Goal: Navigation & Orientation: Find specific page/section

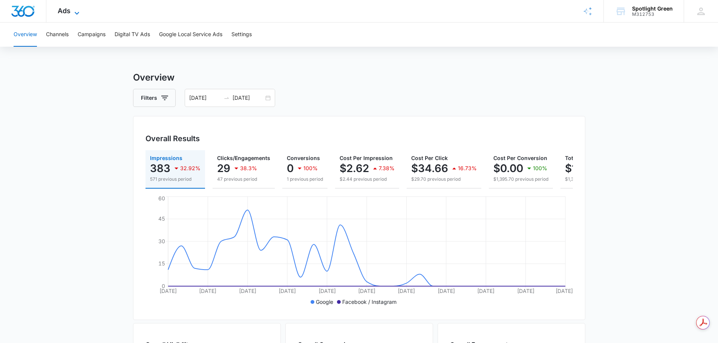
click at [75, 12] on icon at bounding box center [77, 13] width 5 height 3
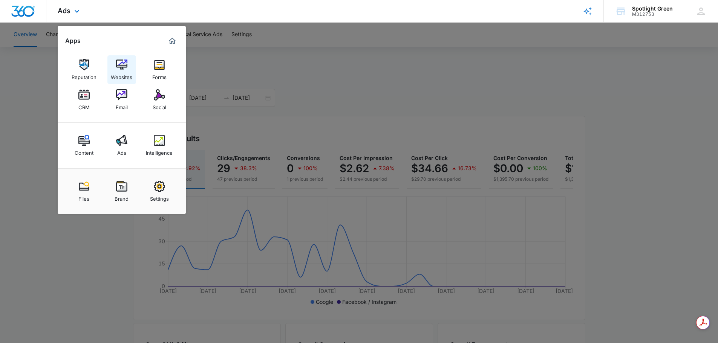
drag, startPoint x: 119, startPoint y: 65, endPoint x: 115, endPoint y: 67, distance: 3.9
click at [119, 65] on img at bounding box center [121, 64] width 11 height 11
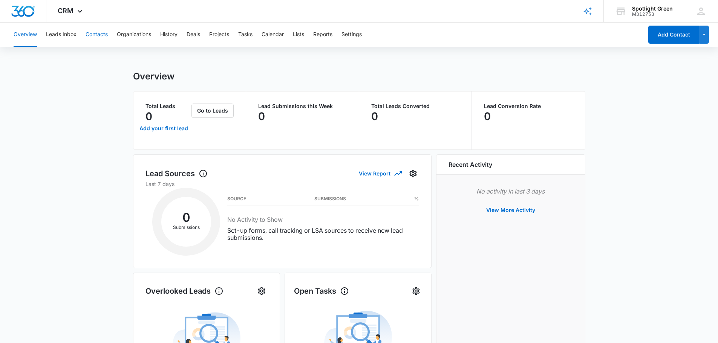
click at [97, 35] on button "Contacts" at bounding box center [96, 35] width 22 height 24
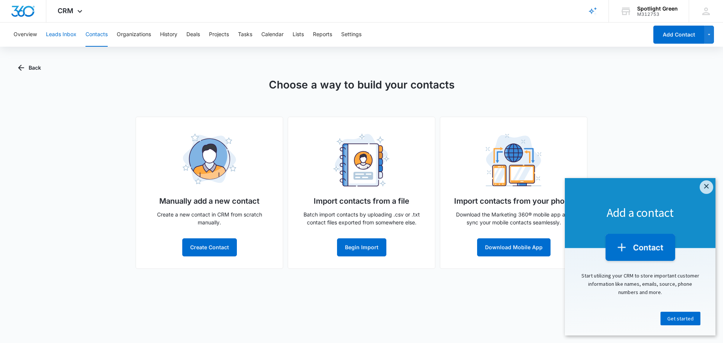
click at [65, 32] on button "Leads Inbox" at bounding box center [61, 35] width 31 height 24
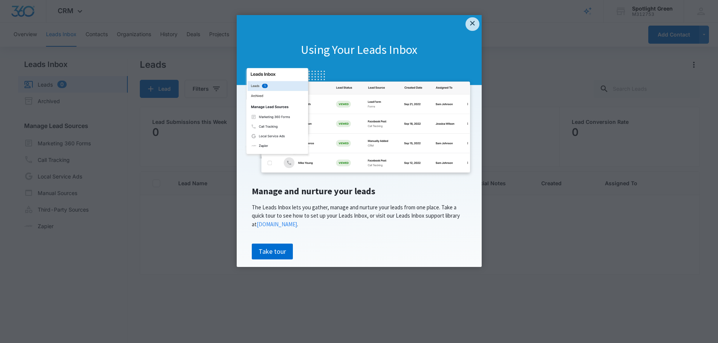
drag, startPoint x: 474, startPoint y: 21, endPoint x: 470, endPoint y: 18, distance: 5.1
click at [474, 21] on link "×" at bounding box center [472, 24] width 14 height 14
